Goal: Task Accomplishment & Management: Manage account settings

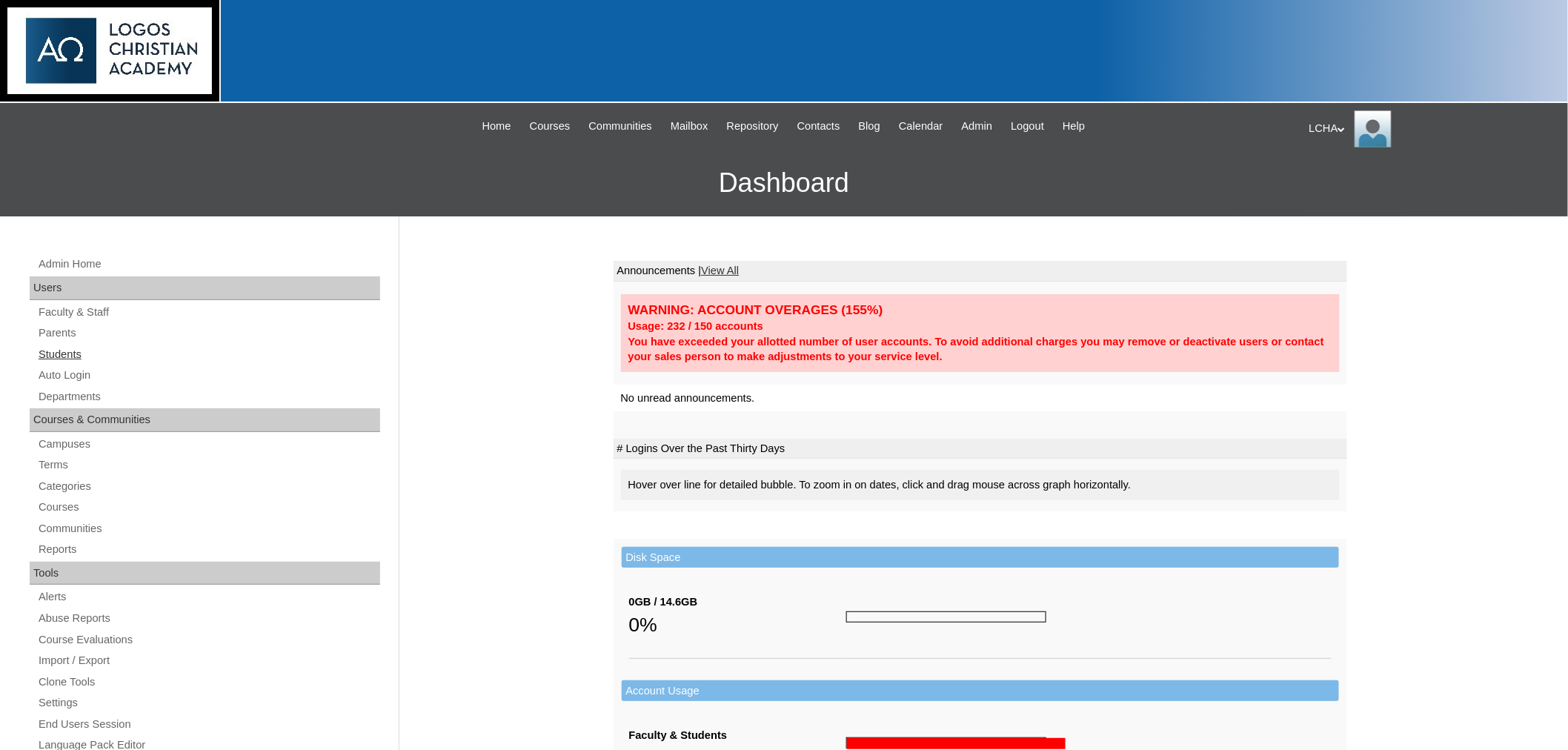
click at [52, 350] on link "Students" at bounding box center [208, 354] width 343 height 18
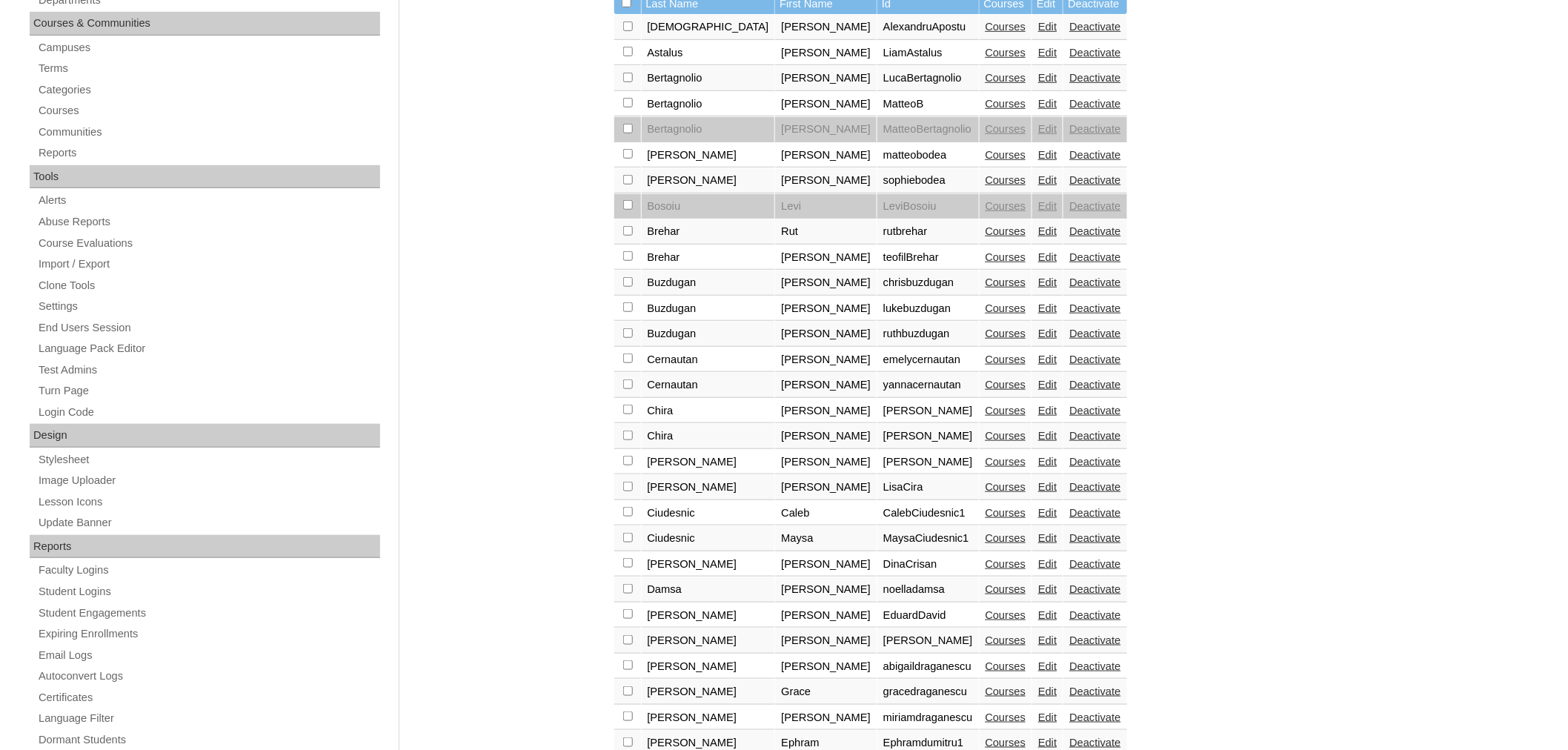
scroll to position [410, 0]
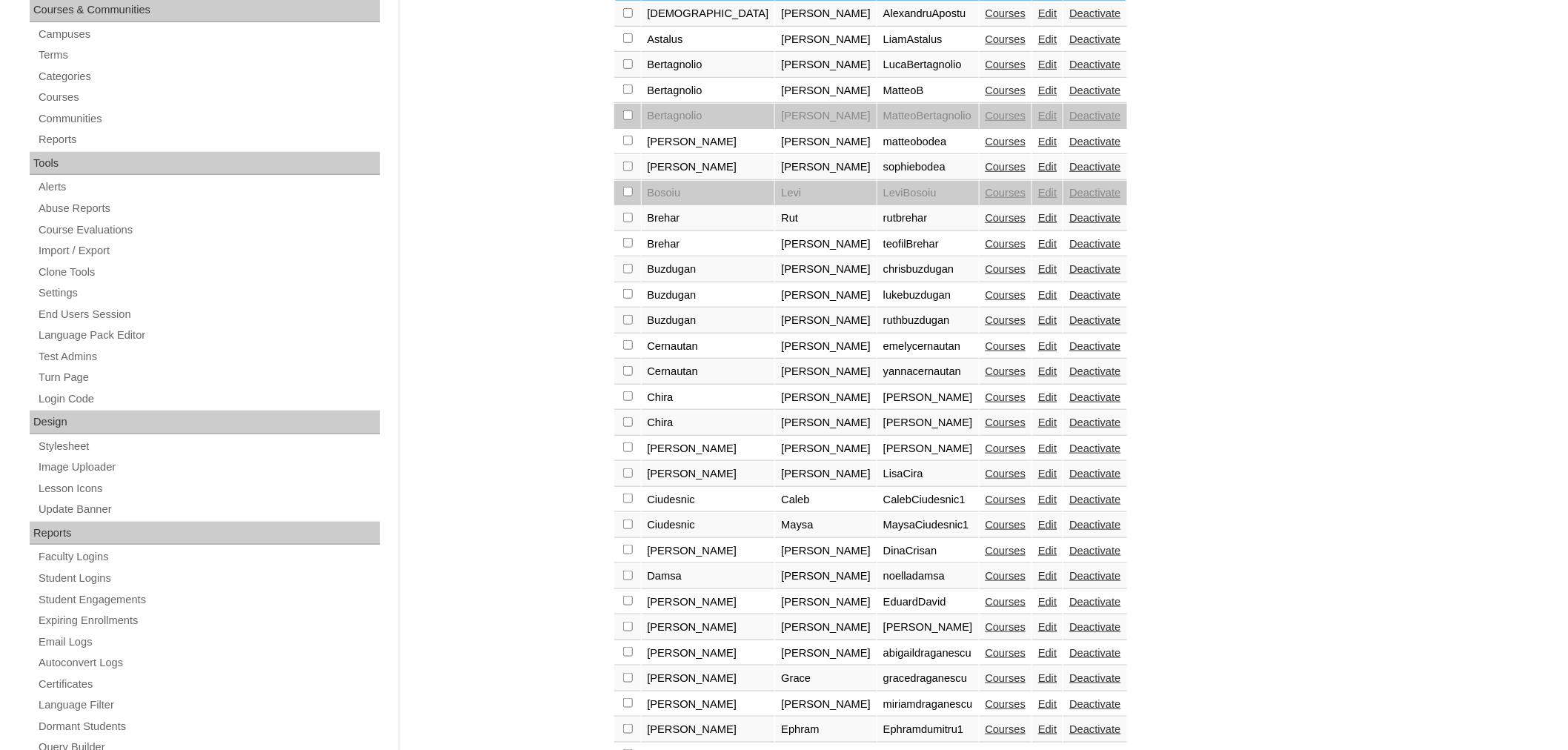
click at [986, 365] on link "Courses" at bounding box center [1006, 371] width 41 height 11
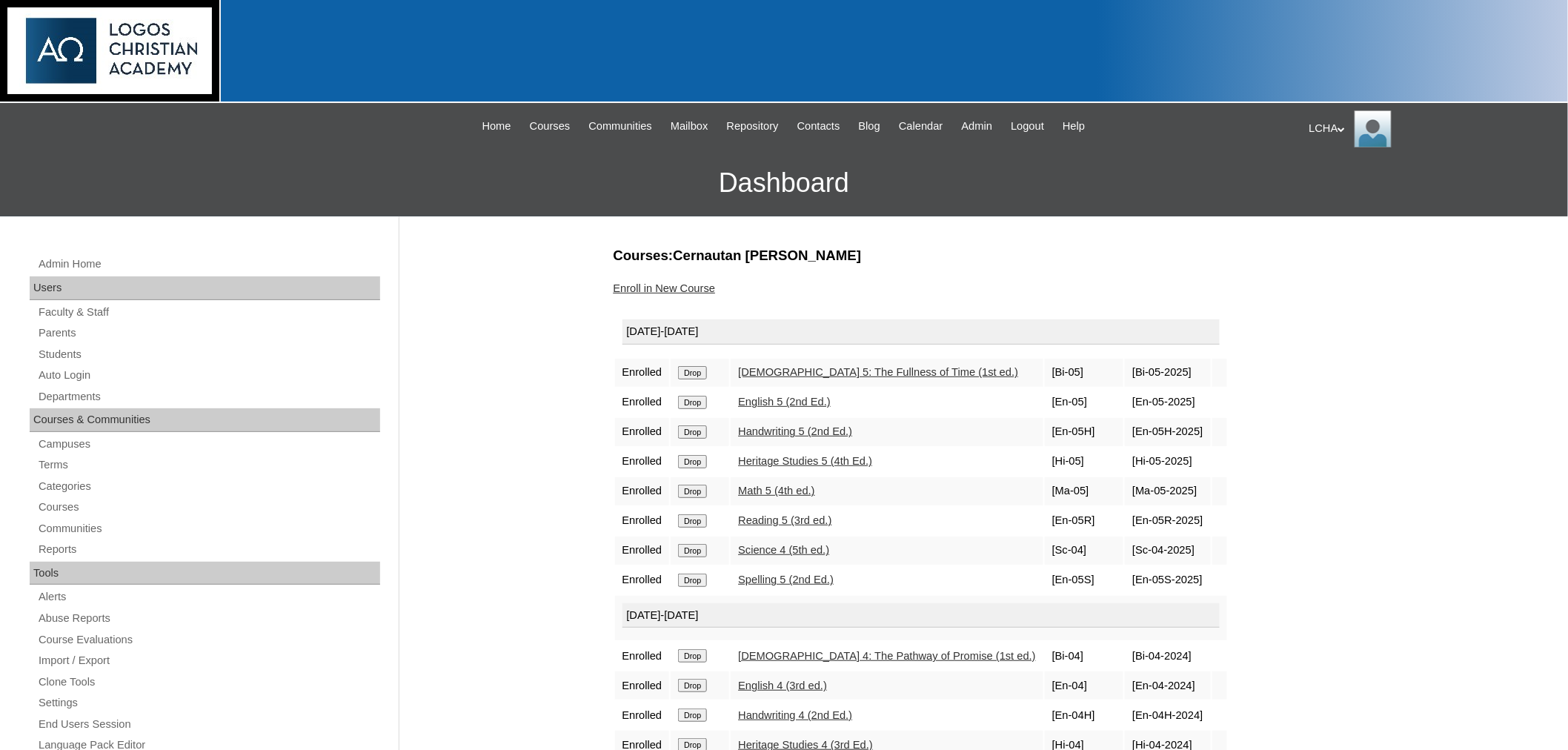
click at [694, 380] on input "Drop" at bounding box center [693, 373] width 29 height 13
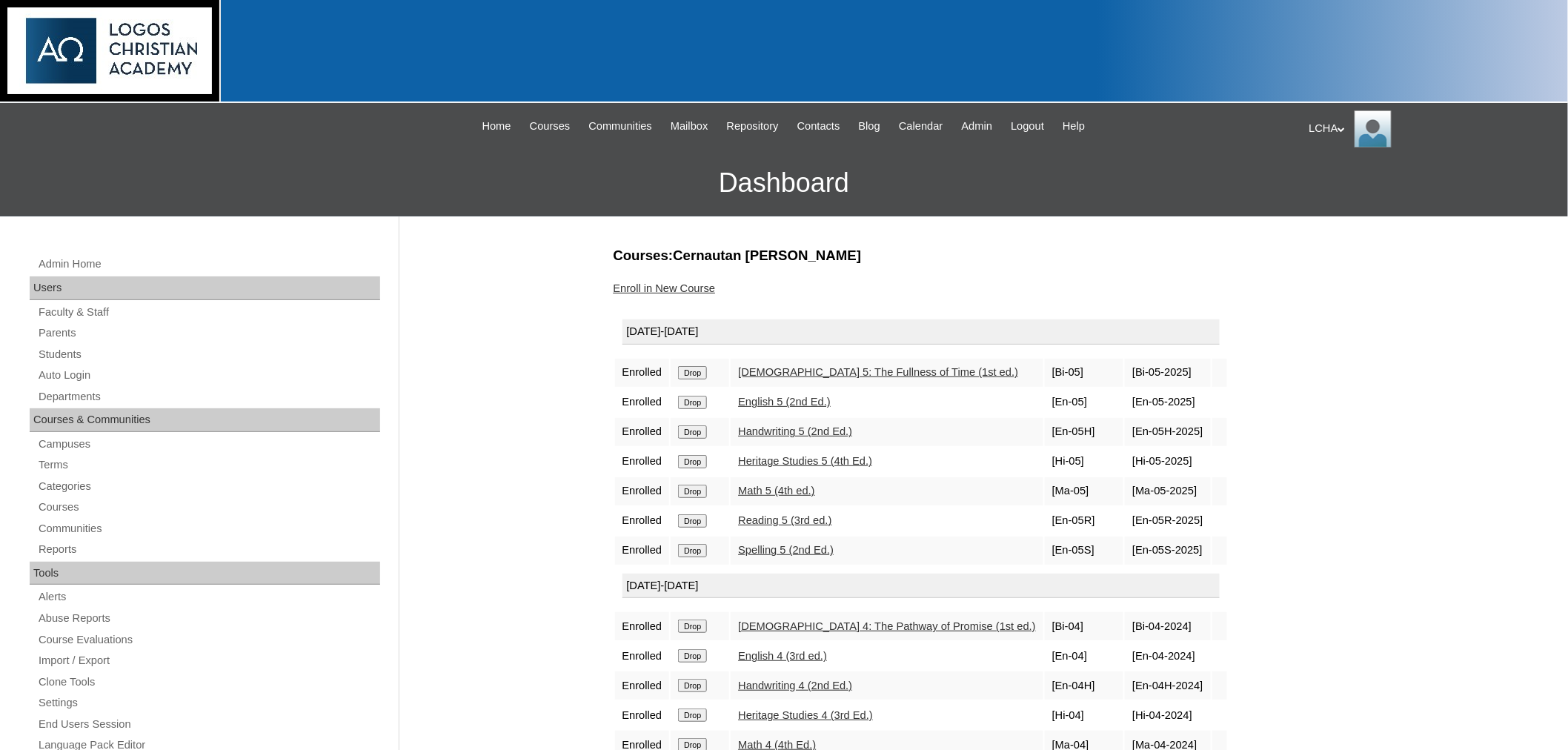
click at [675, 286] on link "Enroll in New Course" at bounding box center [664, 288] width 102 height 11
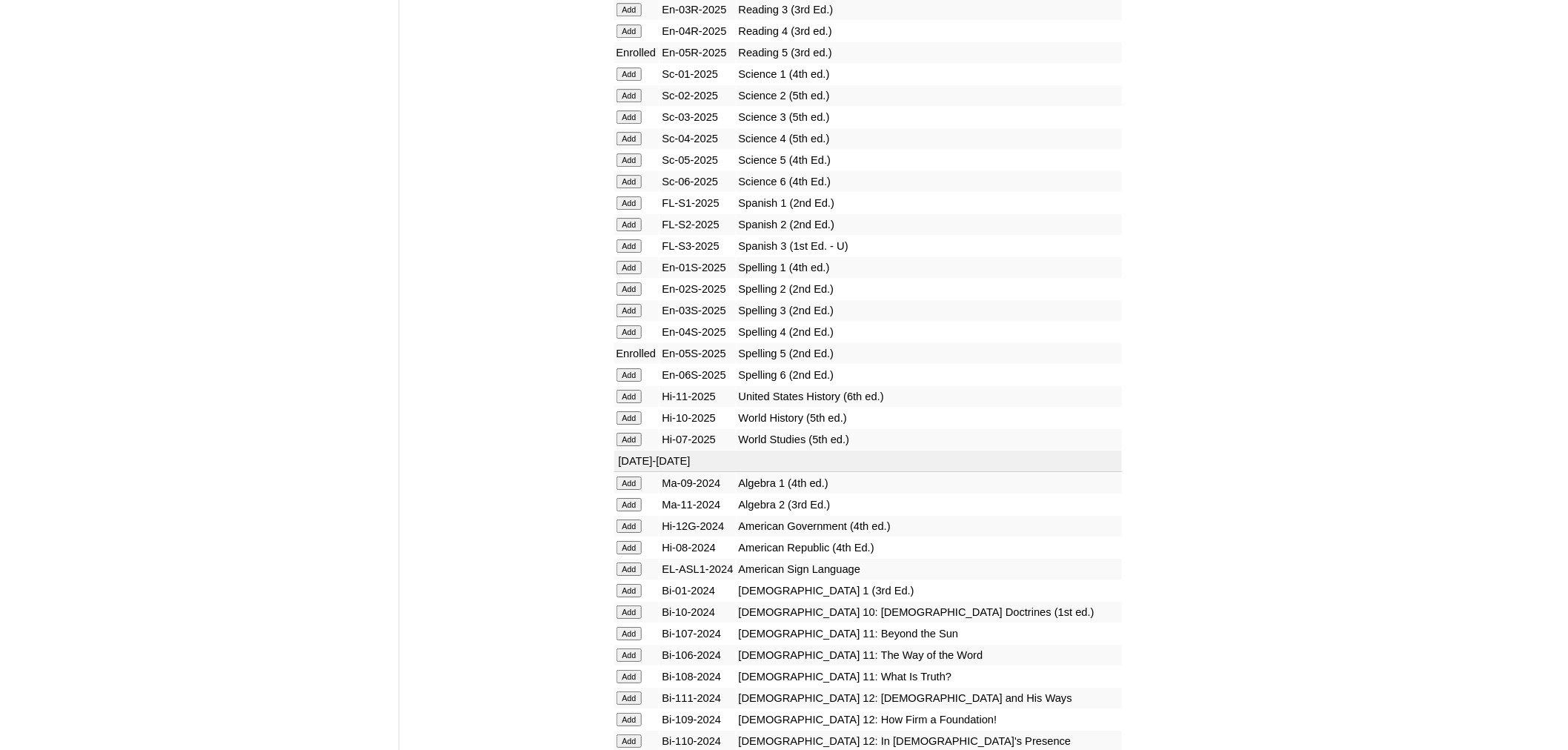
scroll to position [1865, 0]
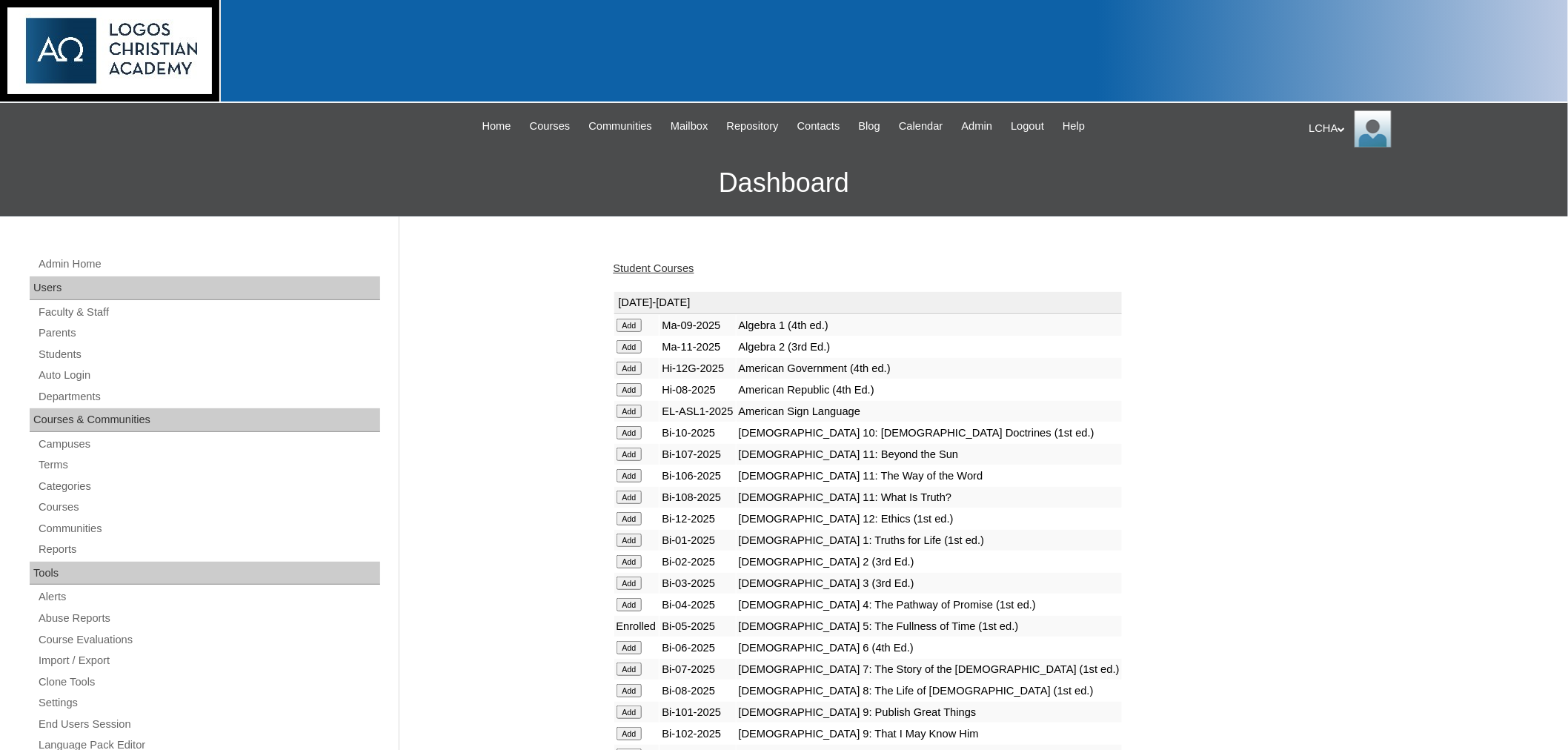
click at [651, 263] on link "Student Courses" at bounding box center [654, 268] width 81 height 11
